Goal: Check status: Check status

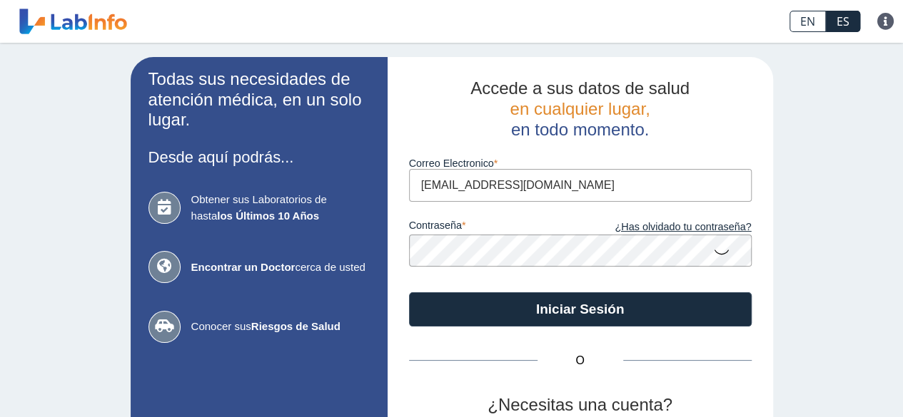
click at [545, 326] on button "Iniciar Sesión" at bounding box center [580, 310] width 343 height 34
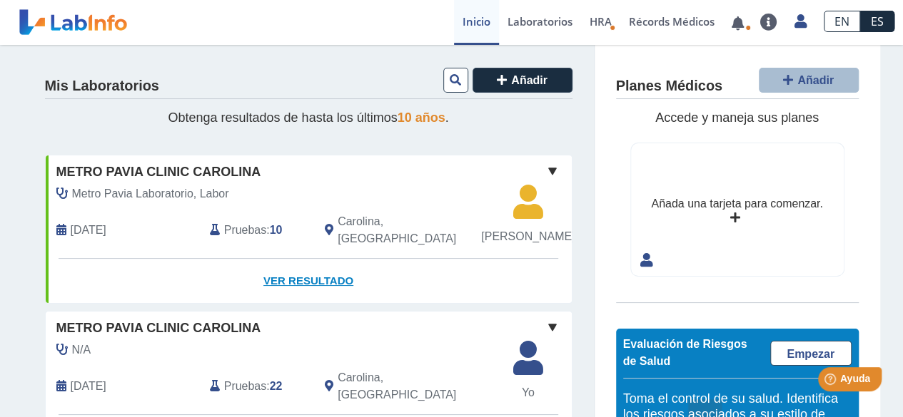
click at [323, 302] on link "Ver Resultado" at bounding box center [309, 281] width 526 height 45
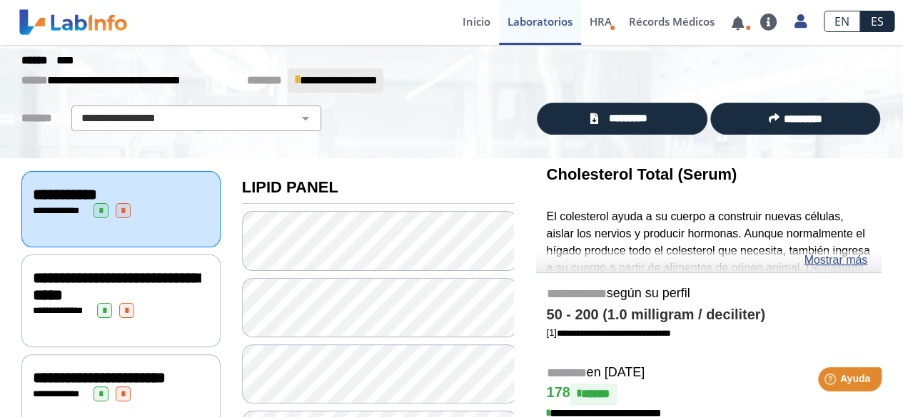
scroll to position [52, 0]
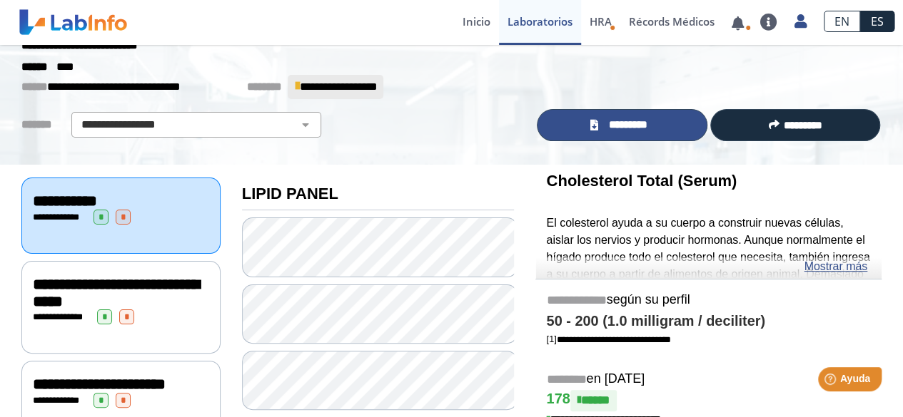
click at [611, 123] on span "*********" at bounding box center [628, 125] width 52 height 16
